Goal: Transaction & Acquisition: Purchase product/service

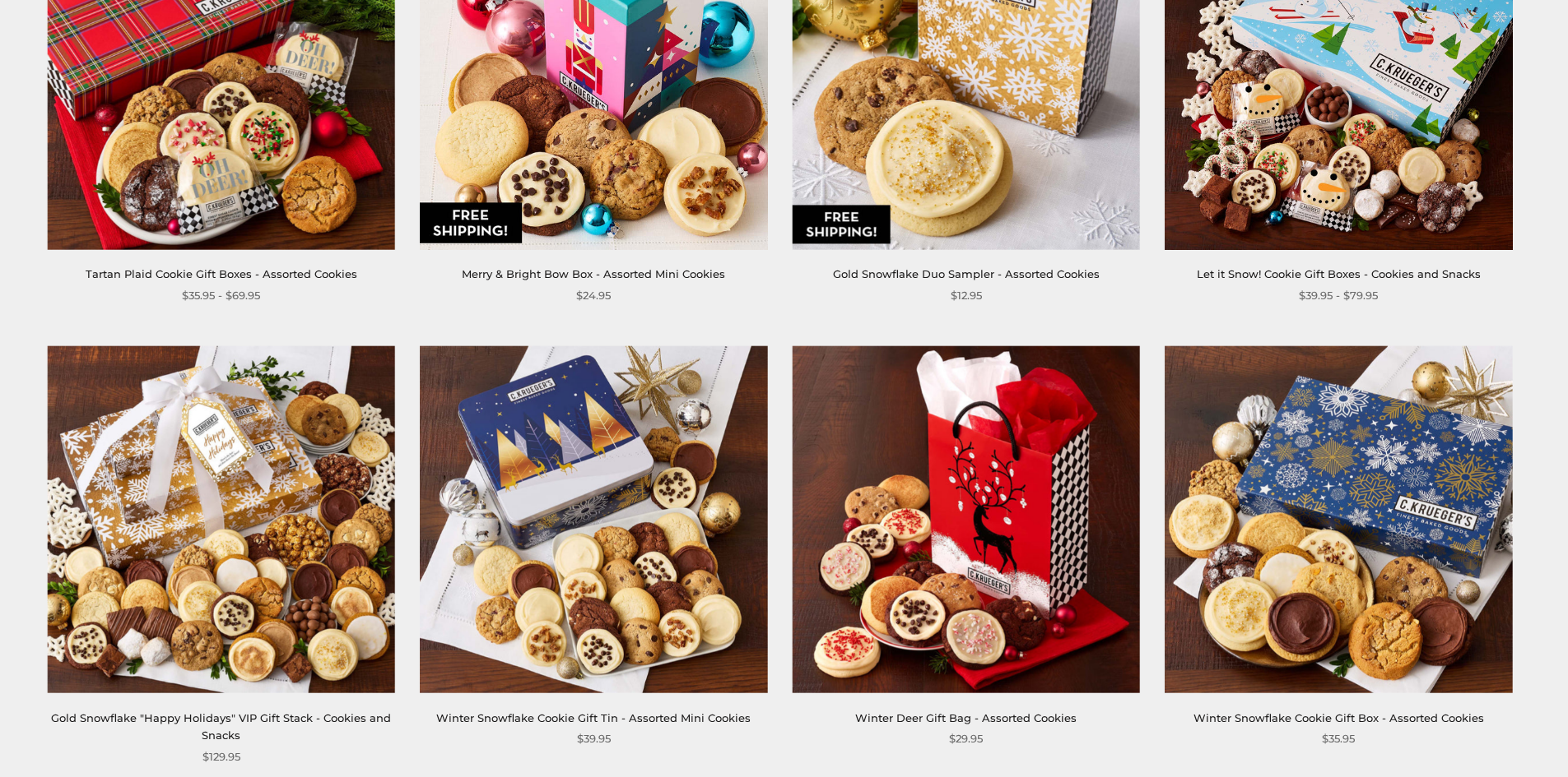
scroll to position [1398, 0]
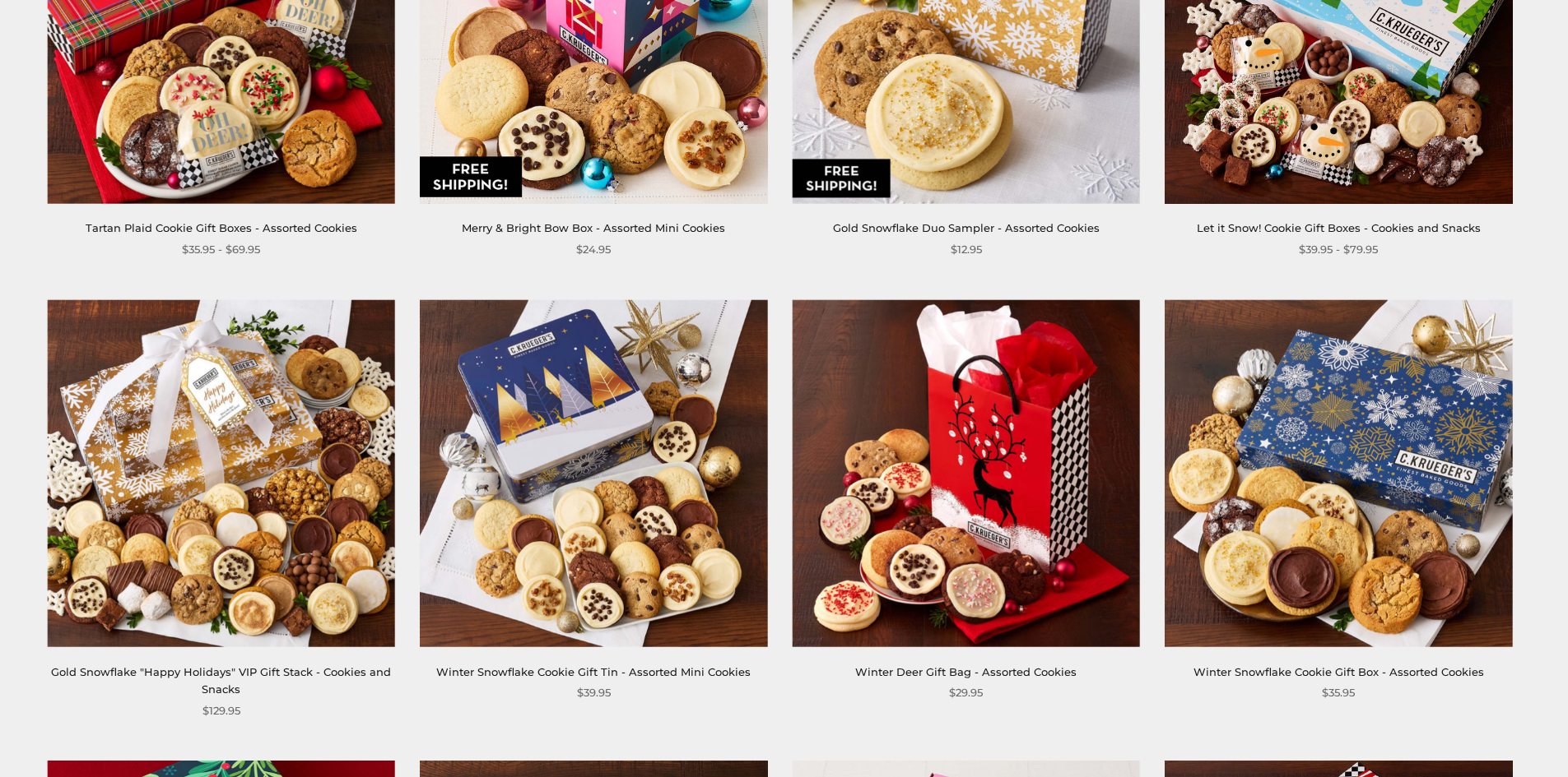
click at [1283, 673] on link "Winter Snowflake Cookie Gift Box - Assorted Cookies" at bounding box center [1339, 672] width 290 height 13
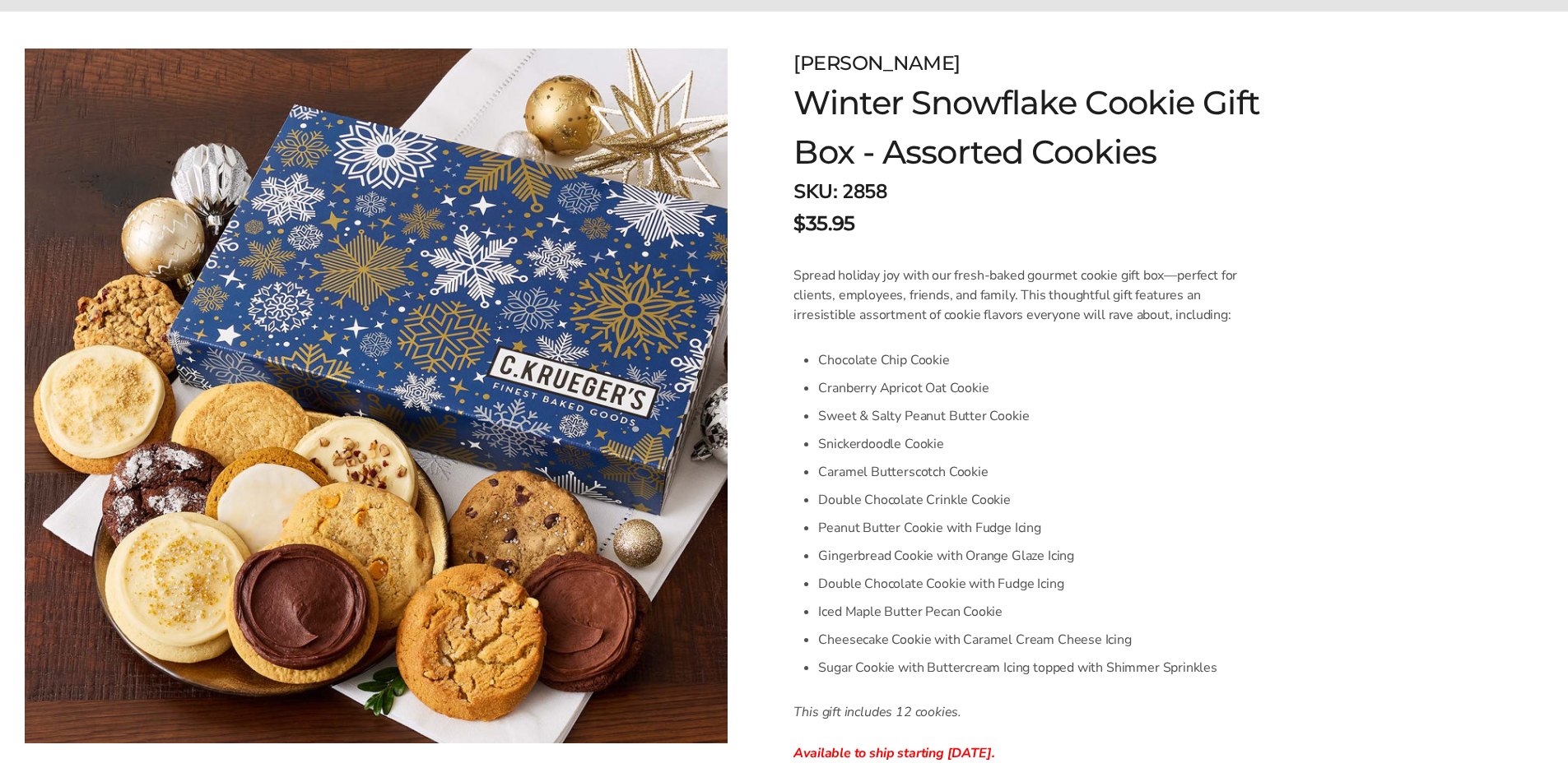
scroll to position [247, 0]
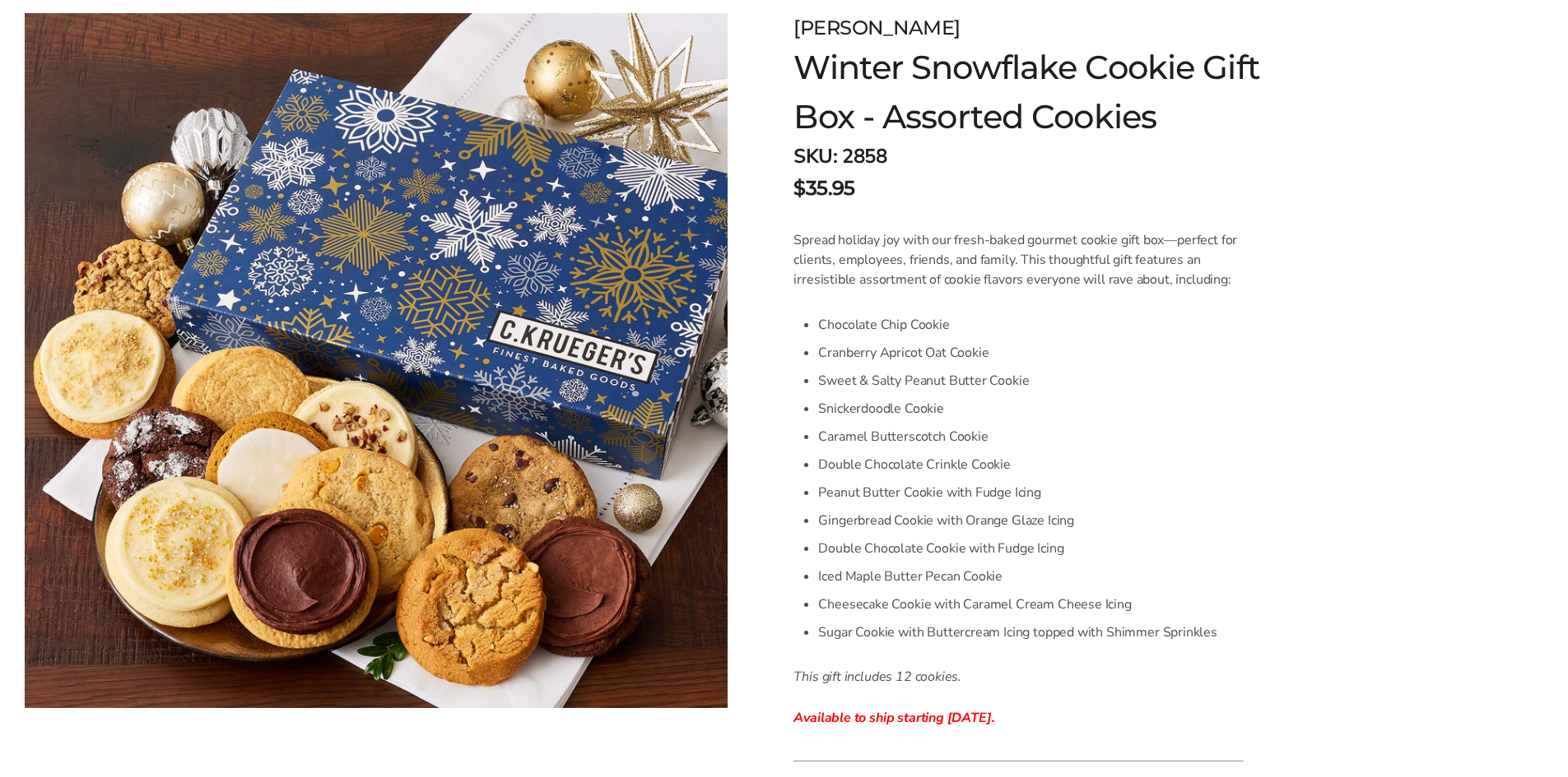
click at [1226, 635] on li "Sugar Cookie with Buttercream Icing topped with Shimmer Sprinkles" at bounding box center [1031, 633] width 426 height 28
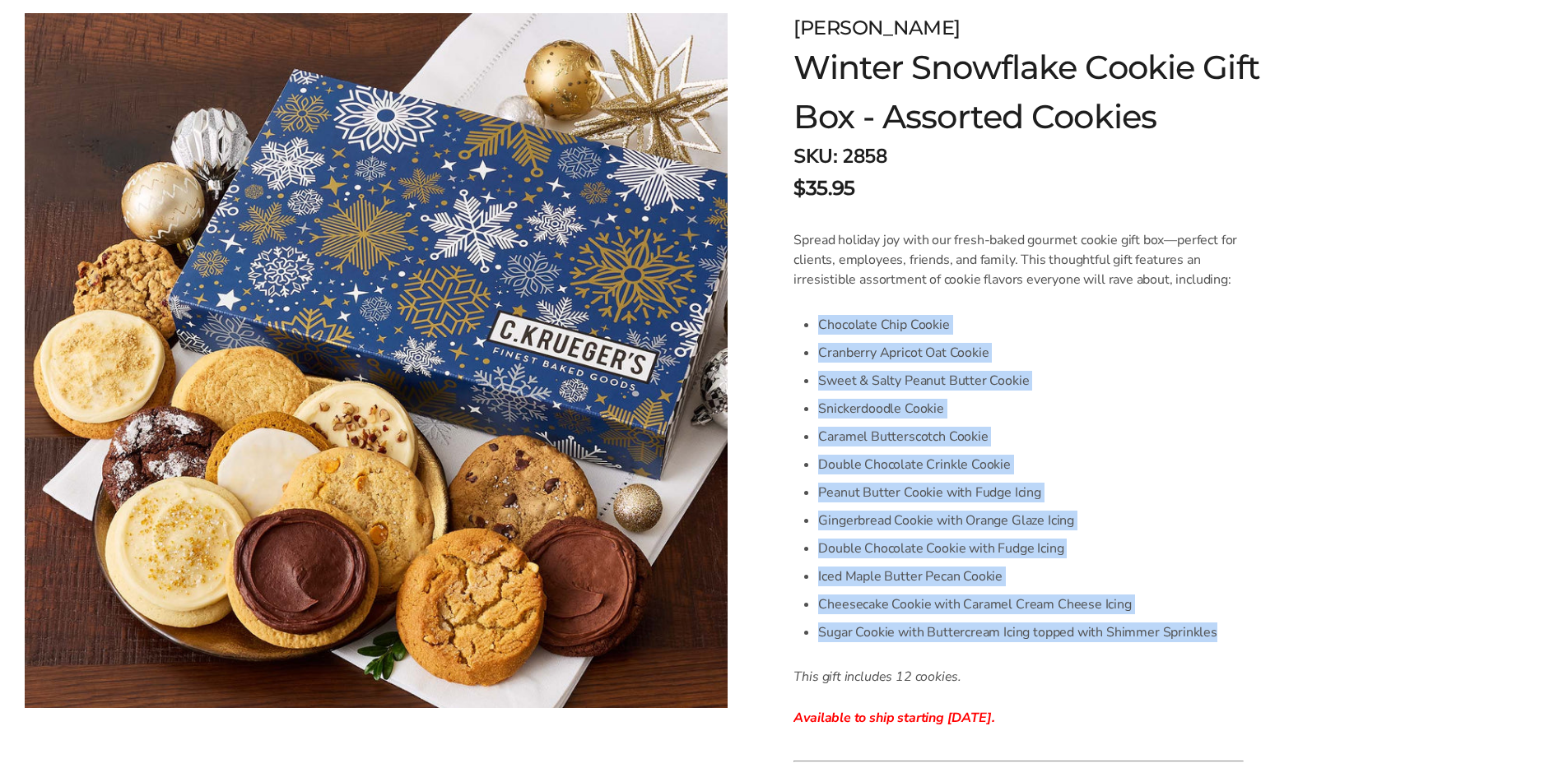
drag, startPoint x: 1219, startPoint y: 632, endPoint x: 812, endPoint y: 318, distance: 514.0
click at [812, 318] on div "Spread holiday joy with our fresh-baked gourmet cookie gift box—perfect for cli…" at bounding box center [1018, 479] width 450 height 497
copy ul "Chocolate Chip Cookie Cranberry Apricot Oat Cookie Sweet & Salty Peanut Butter …"
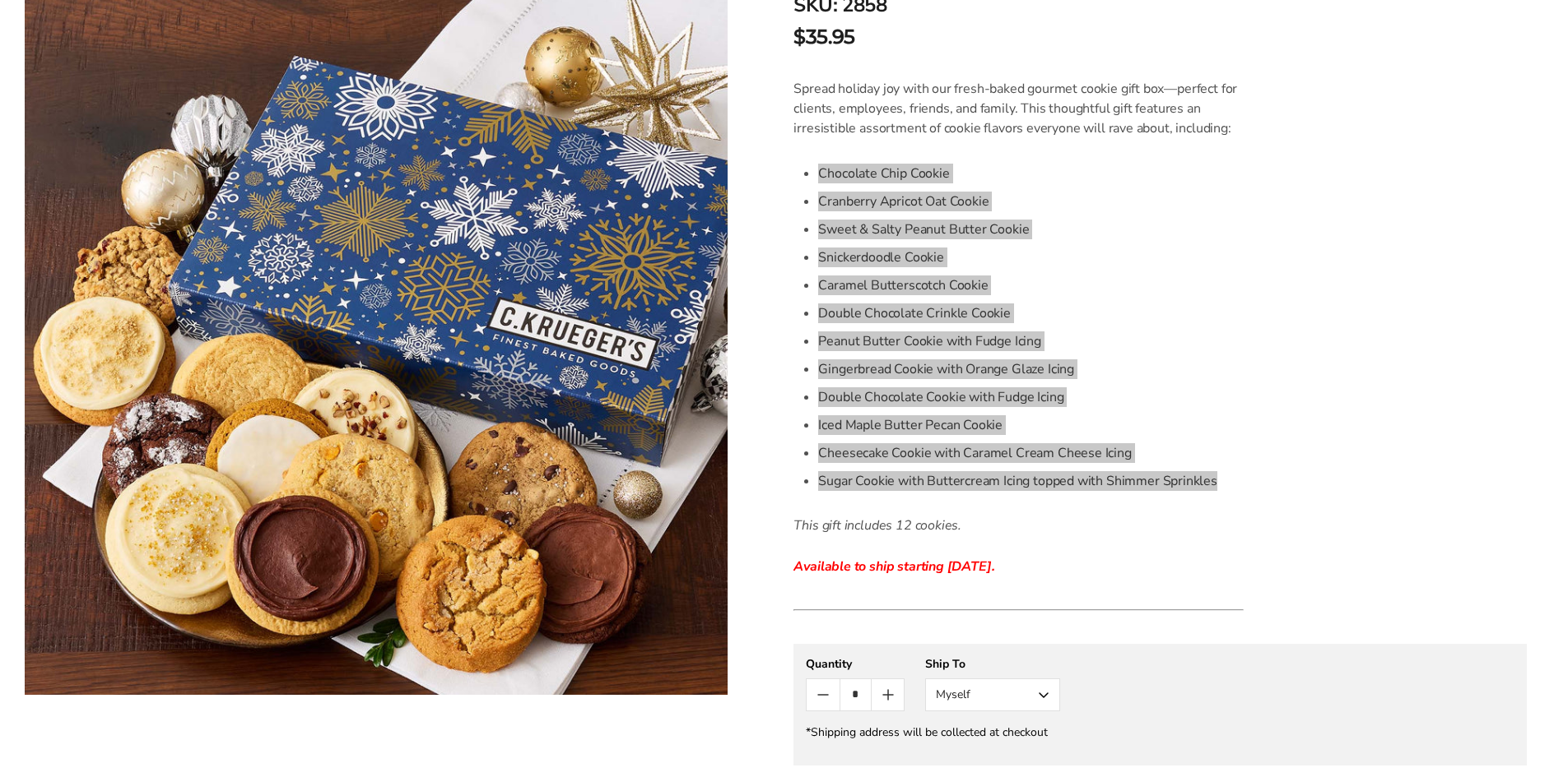
scroll to position [412, 0]
